Goal: Information Seeking & Learning: Find specific page/section

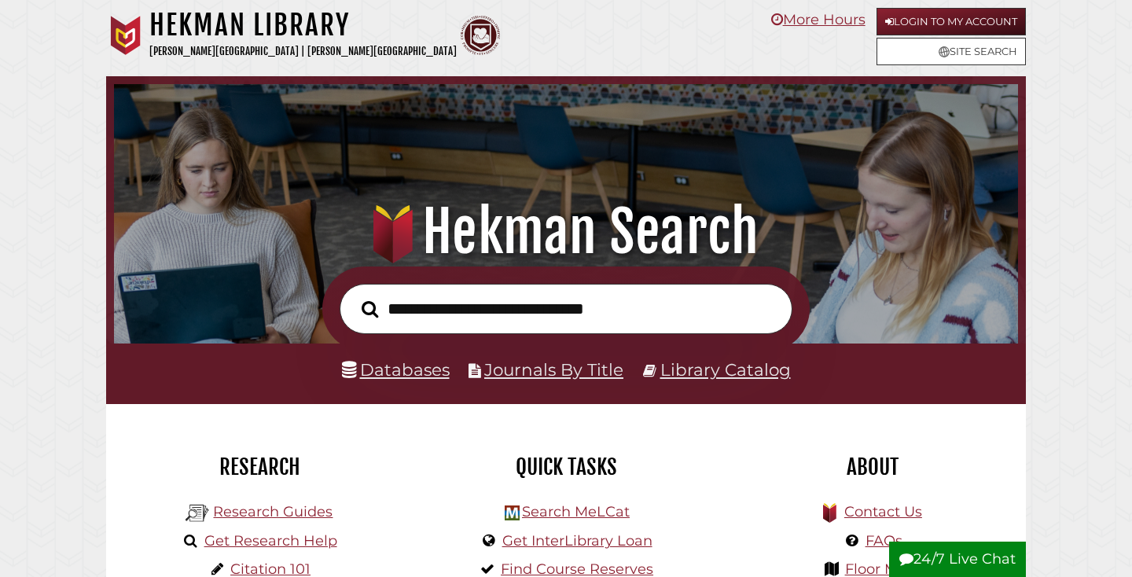
scroll to position [299, 896]
click at [417, 378] on link "Databases" at bounding box center [396, 369] width 108 height 20
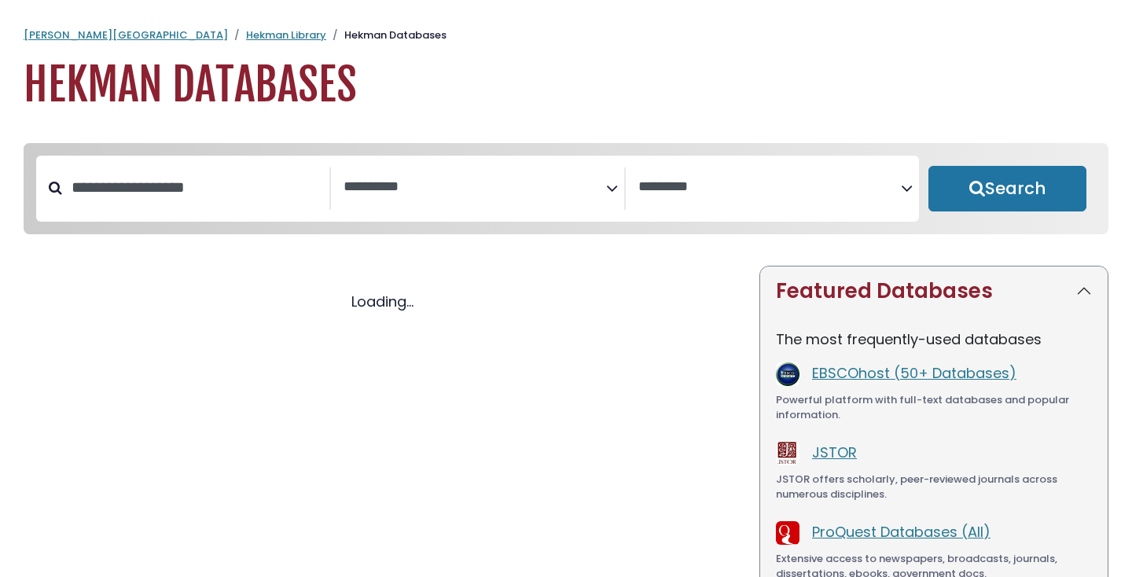
select select "Database Subject Filter"
select select "Database Vendors Filter"
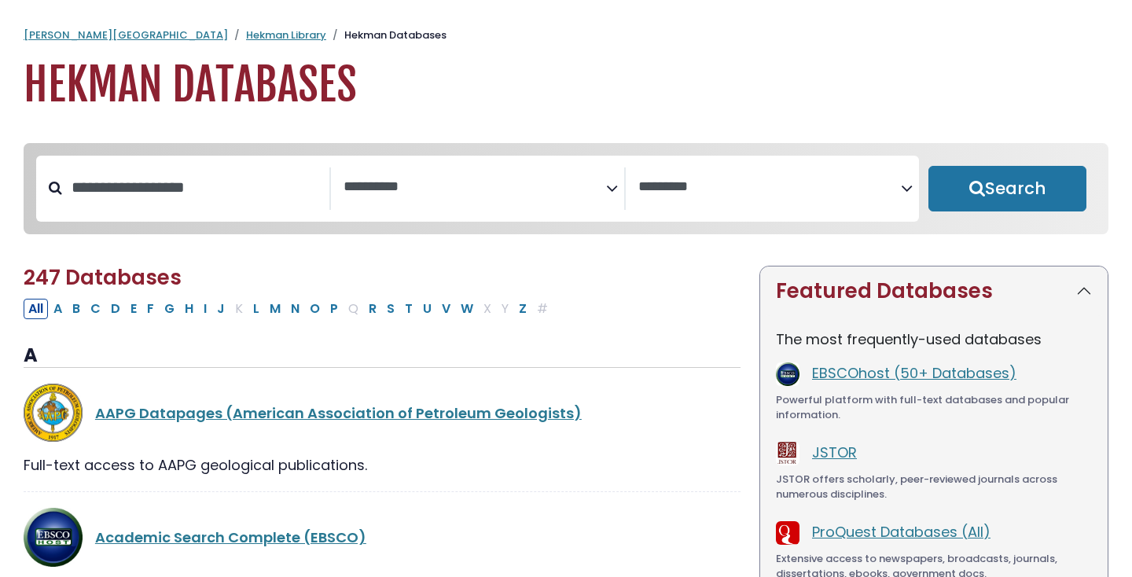
select select "Database Subject Filter"
select select "Database Vendors Filter"
click at [270, 200] on input "Search database by title or keyword" at bounding box center [195, 187] width 267 height 26
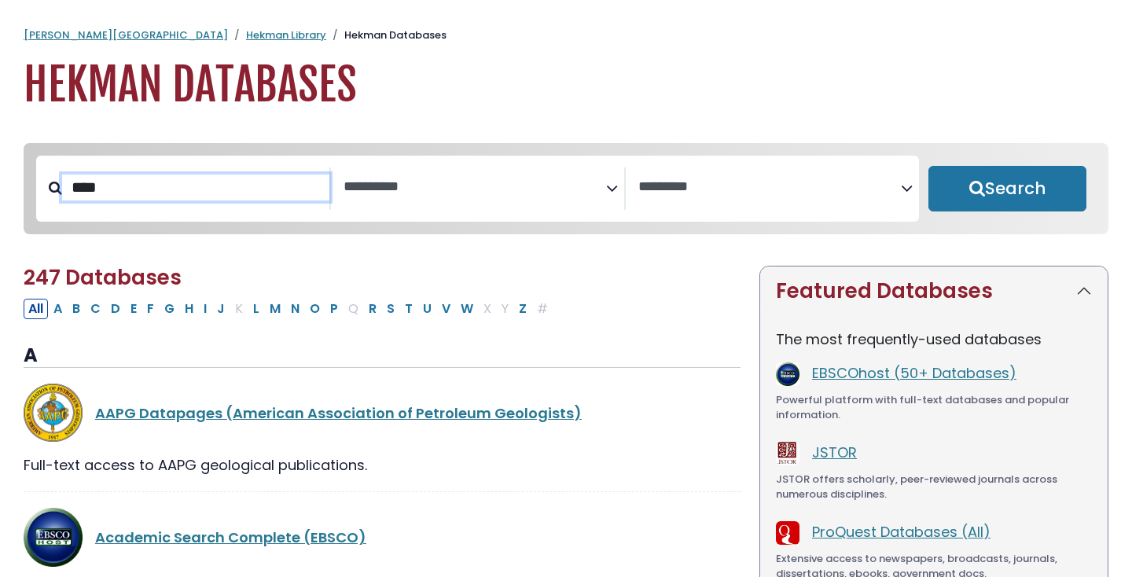
type input "****"
click at [928, 166] on button "Search" at bounding box center [1007, 189] width 158 height 46
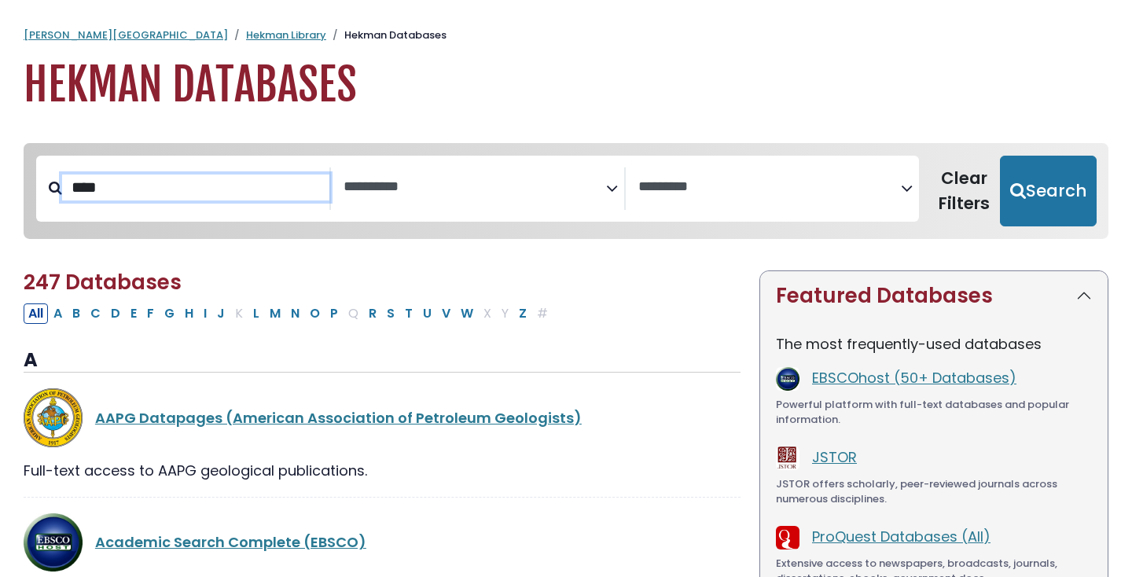
select select "Database Subject Filter"
select select "Database Vendors Filter"
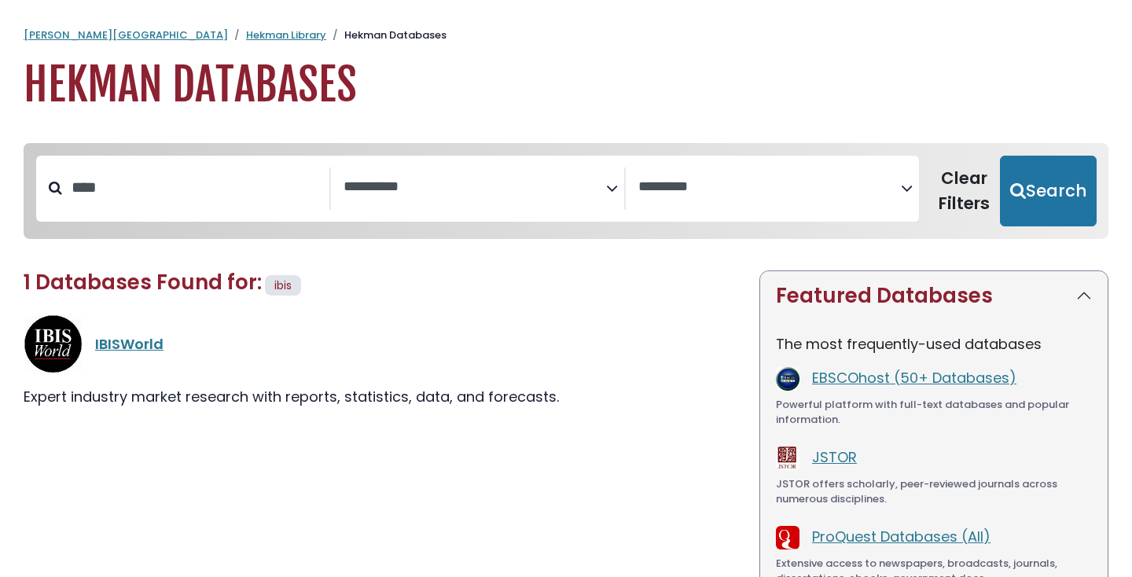
click at [160, 357] on div "IBISWorld" at bounding box center [382, 343] width 717 height 59
click at [146, 345] on link "IBISWorld" at bounding box center [129, 344] width 68 height 20
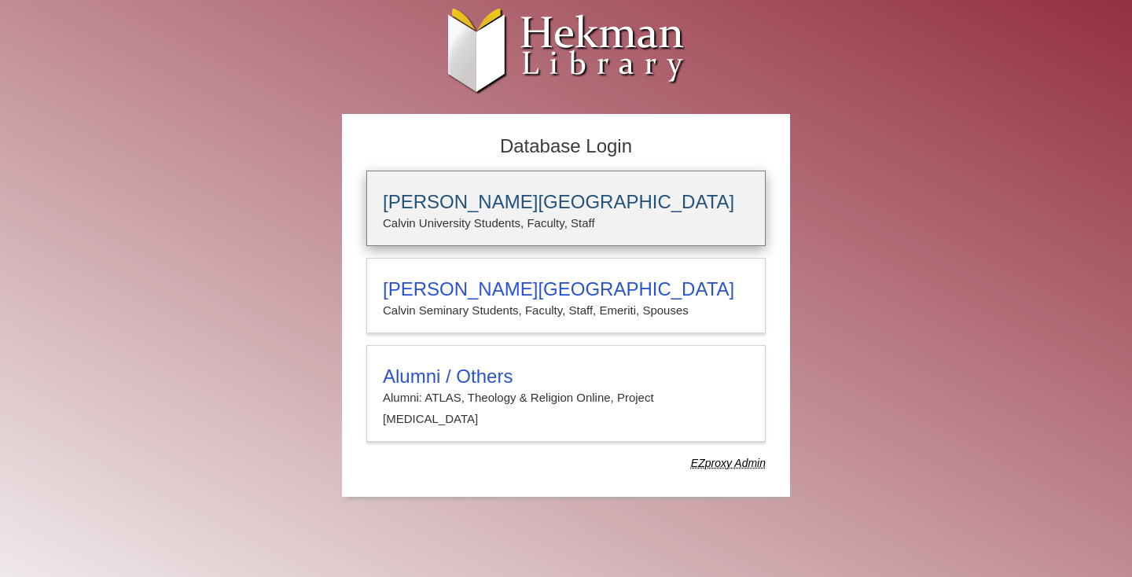
type input "****"
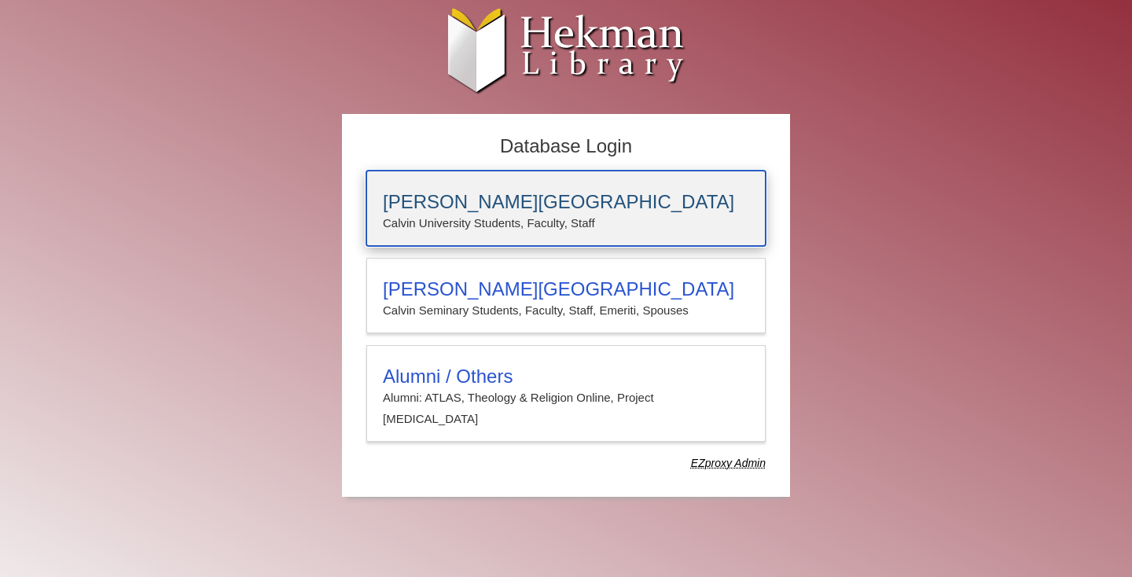
click at [531, 233] on div "Calvin University Calvin University Students, Faculty, Staff" at bounding box center [565, 208] width 399 height 75
